Goal: Task Accomplishment & Management: Manage account settings

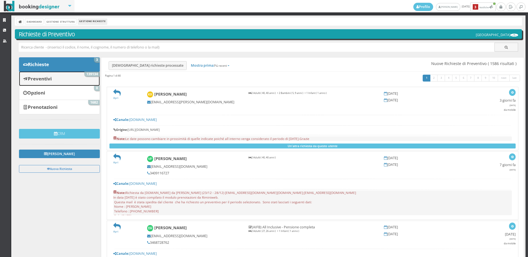
click at [77, 75] on link "Preventivi 139134" at bounding box center [59, 78] width 81 height 14
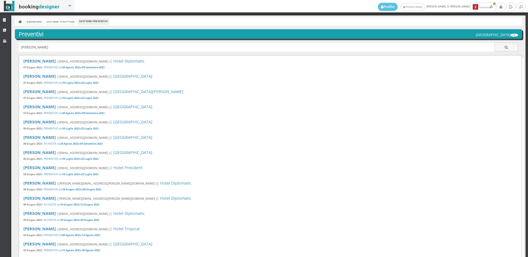
type input "maurizio"
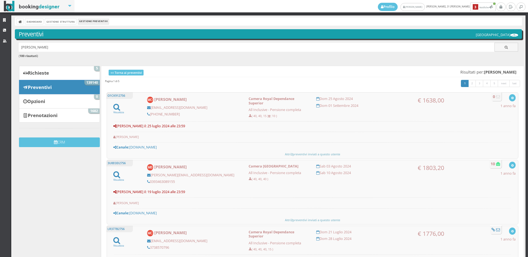
drag, startPoint x: 38, startPoint y: 48, endPoint x: 0, endPoint y: 48, distance: 37.7
click at [0, 48] on div "Strutture CRM Utenti Dashboard Gestione Struttura Gestione Preventivi Preventiv…" at bounding box center [264, 135] width 528 height 241
type input "vida"
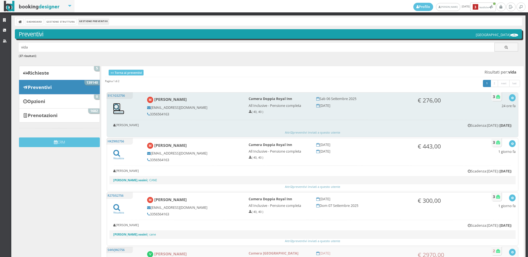
click at [117, 109] on icon at bounding box center [116, 106] width 7 height 7
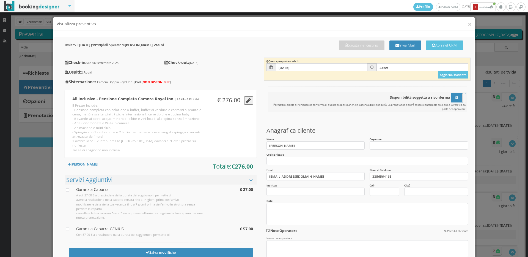
click at [468, 22] on div "× Visualizza preventivo" at bounding box center [264, 23] width 423 height 13
click at [468, 25] on button "×" at bounding box center [470, 24] width 4 height 7
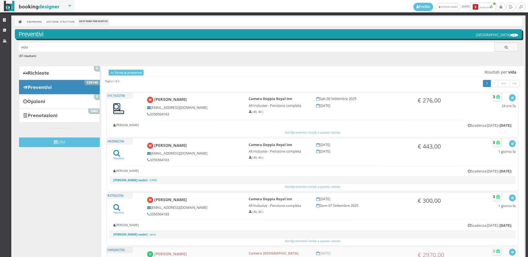
click at [118, 108] on icon at bounding box center [116, 106] width 7 height 7
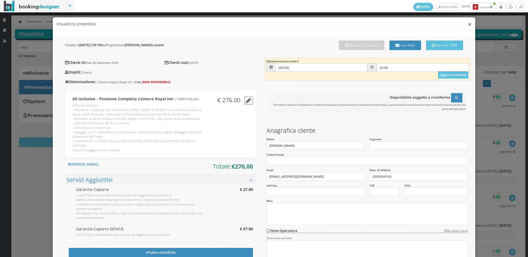
click at [468, 26] on button "×" at bounding box center [470, 24] width 4 height 7
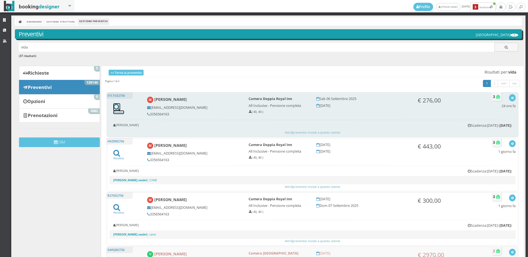
click at [118, 106] on icon at bounding box center [116, 106] width 7 height 7
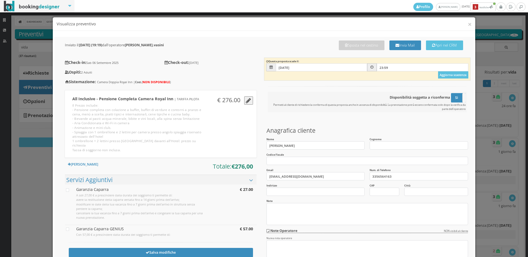
scroll to position [72, 0]
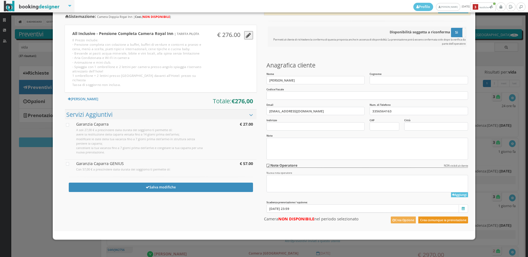
click at [453, 223] on button "Crea comunque la prenotazione" at bounding box center [444, 219] width 50 height 7
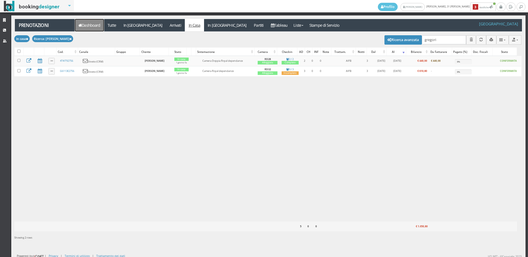
click at [100, 20] on link "Dashboard" at bounding box center [89, 25] width 29 height 12
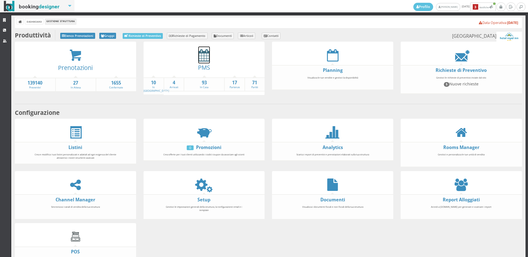
click at [198, 58] on icon at bounding box center [204, 55] width 12 height 12
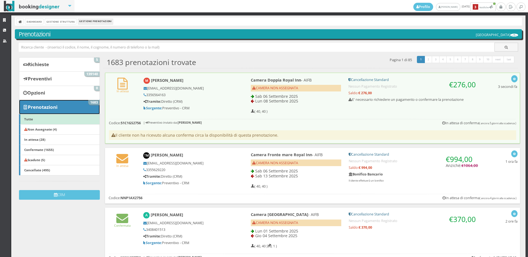
click at [61, 108] on link "Prenotazioni 1683" at bounding box center [59, 107] width 81 height 14
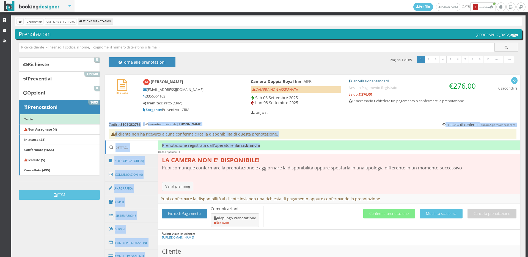
drag, startPoint x: 261, startPoint y: 144, endPoint x: 138, endPoint y: 140, distance: 123.4
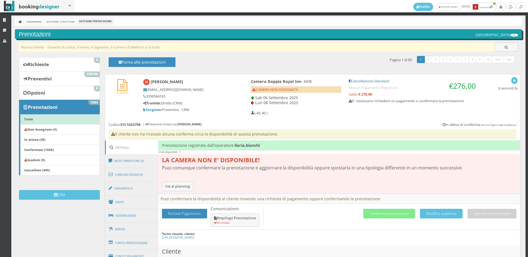
click at [143, 48] on input "text" at bounding box center [257, 47] width 476 height 9
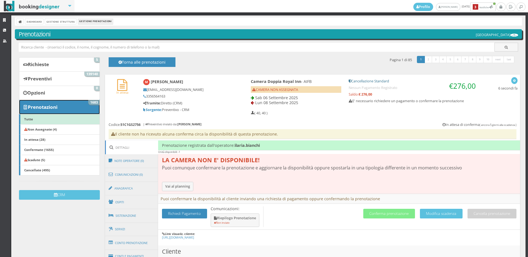
click at [77, 112] on link "Prenotazioni 1683" at bounding box center [59, 107] width 81 height 14
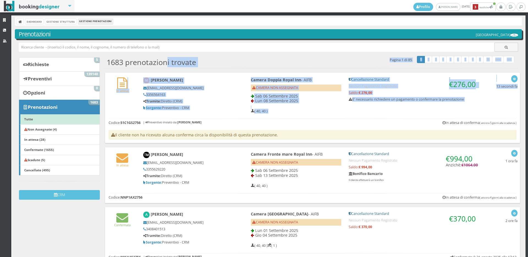
drag, startPoint x: 121, startPoint y: 125, endPoint x: 166, endPoint y: 61, distance: 78.4
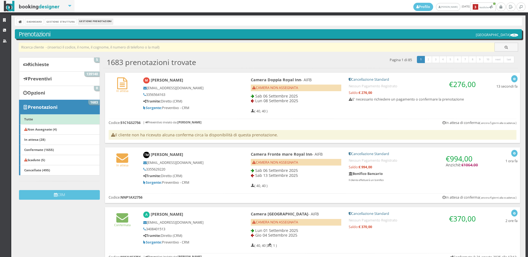
click at [170, 48] on input "text" at bounding box center [257, 47] width 476 height 9
